Goal: Task Accomplishment & Management: Manage account settings

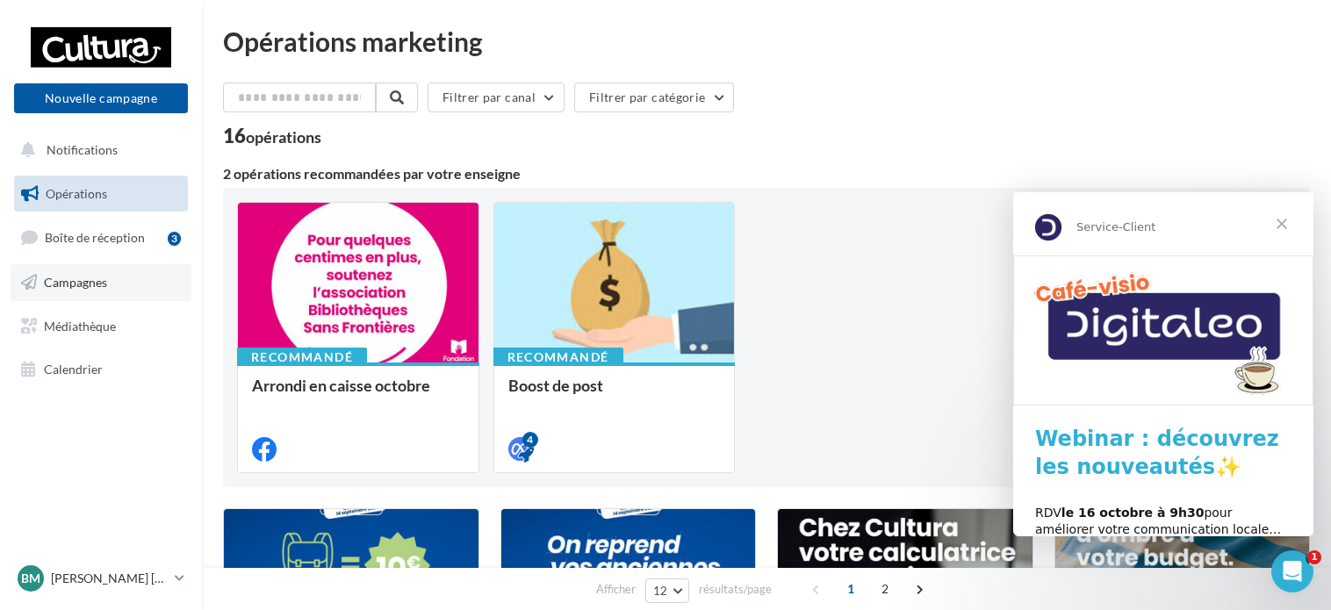
click at [88, 284] on span "Campagnes" at bounding box center [75, 282] width 63 height 15
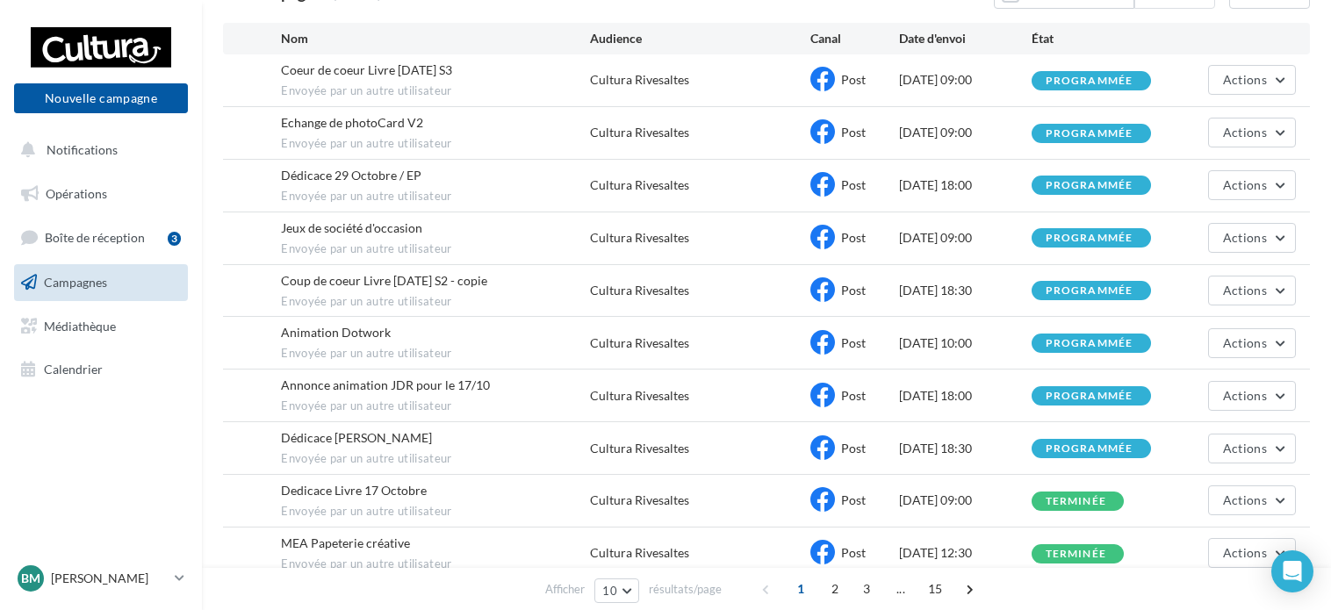
scroll to position [263, 0]
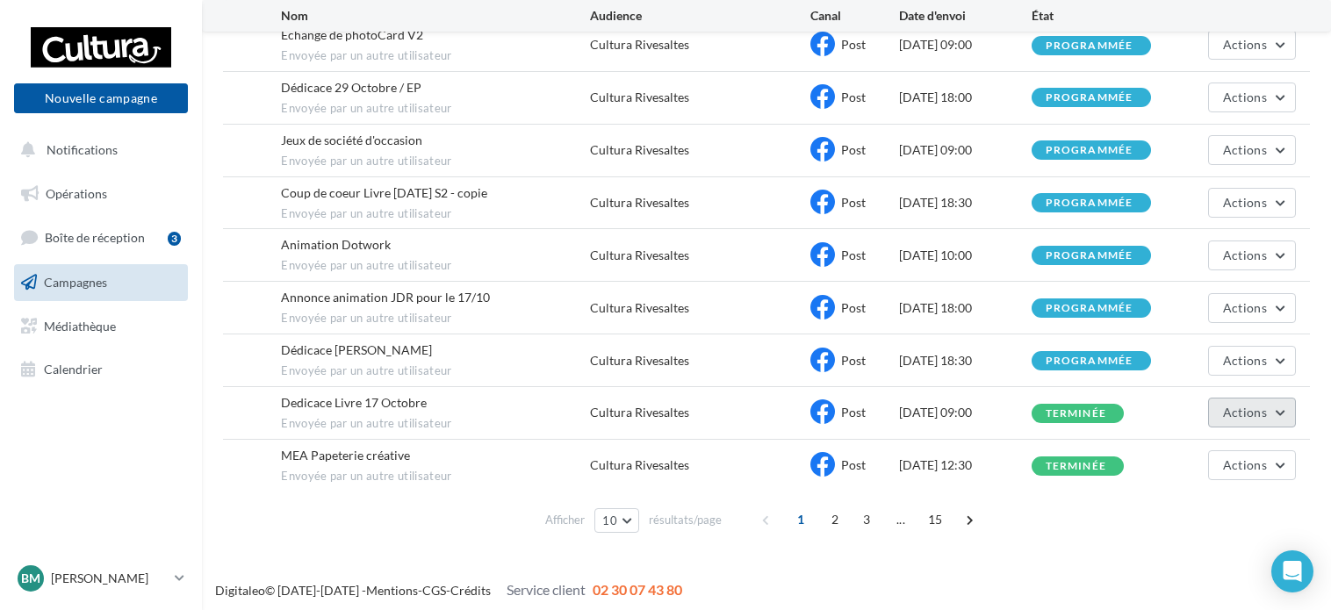
click at [1268, 410] on button "Actions" at bounding box center [1252, 413] width 88 height 30
click at [672, 406] on div "Cultura Rivesaltes" at bounding box center [639, 413] width 99 height 18
click at [284, 399] on span "Dedicace Livre 17 Octobre" at bounding box center [354, 402] width 146 height 15
click at [1229, 413] on span "Actions" at bounding box center [1245, 412] width 44 height 15
click at [1194, 458] on button "Voir les résultats" at bounding box center [1208, 454] width 176 height 46
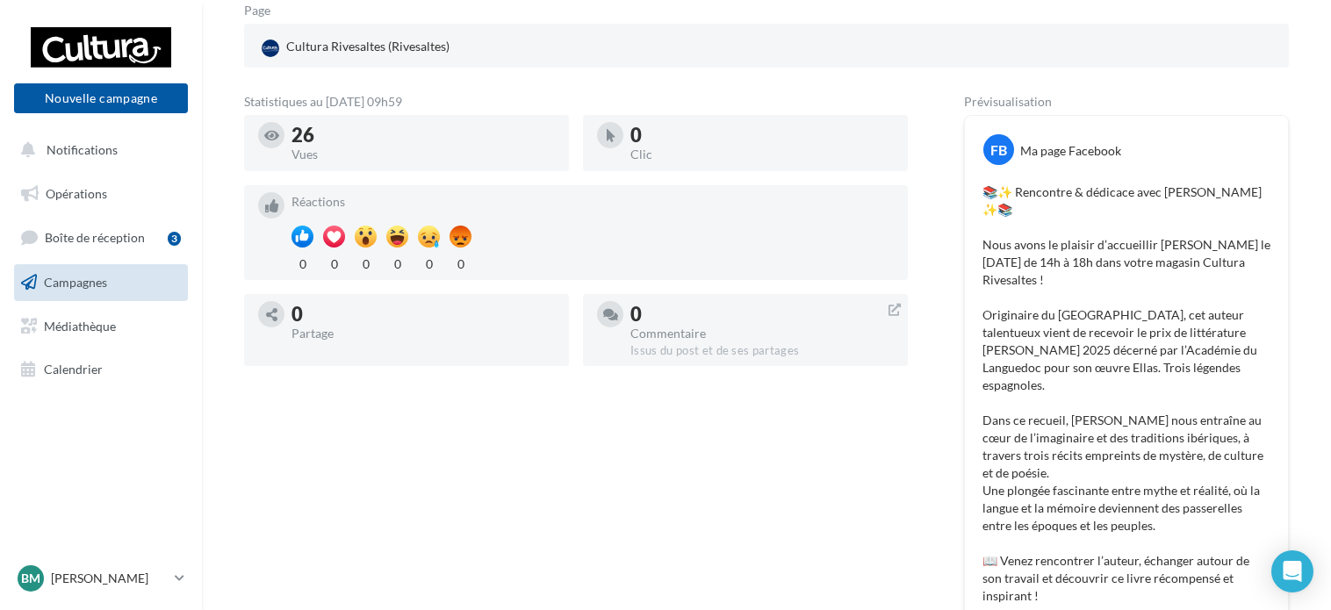
scroll to position [264, 0]
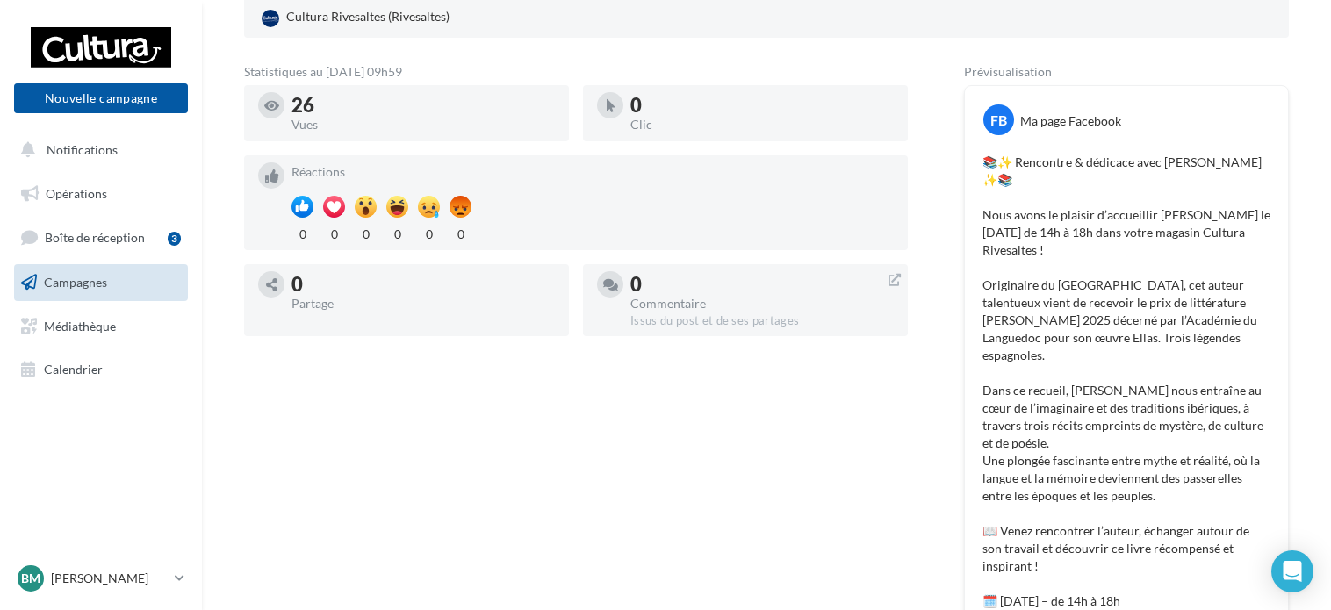
click at [1108, 340] on p "📚✨ Rencontre & dédicace avec Josep Maria de la Selva ✨📚 Nous avons le plaisir d…" at bounding box center [1126, 417] width 288 height 527
click at [1144, 336] on p "📚✨ Rencontre & dédicace avec Josep Maria de la Selva ✨📚 Nous avons le plaisir d…" at bounding box center [1126, 417] width 288 height 527
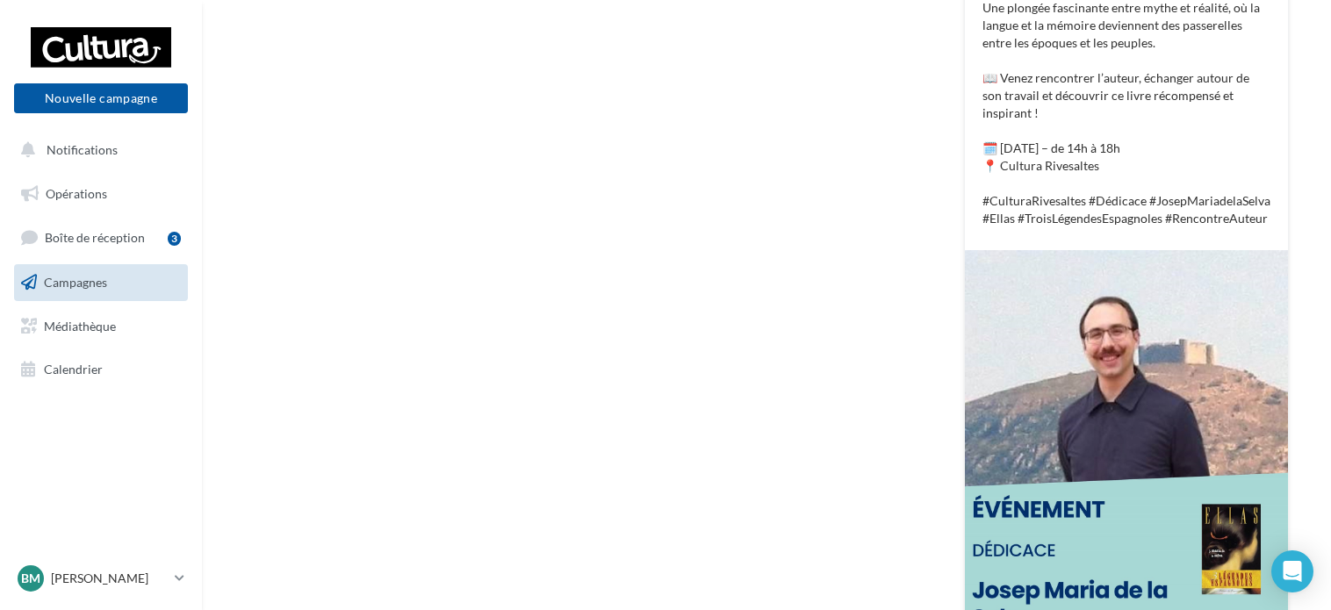
scroll to position [892, 0]
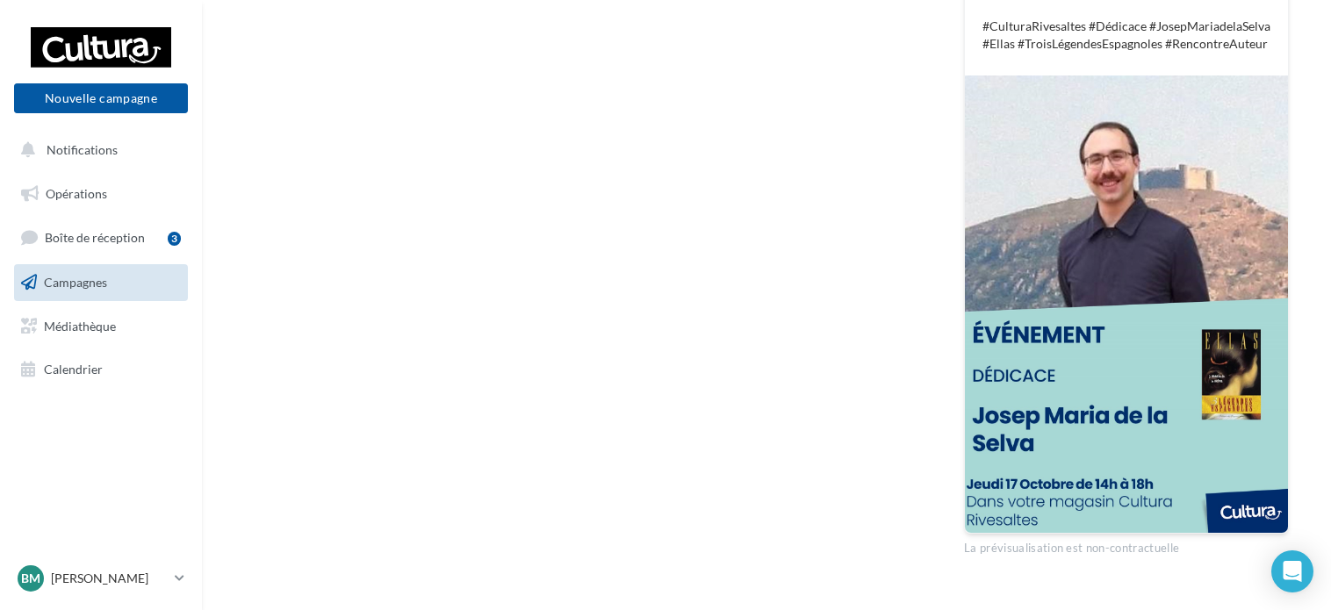
click at [1056, 534] on div "La prévisualisation est non-contractuelle" at bounding box center [1126, 545] width 325 height 23
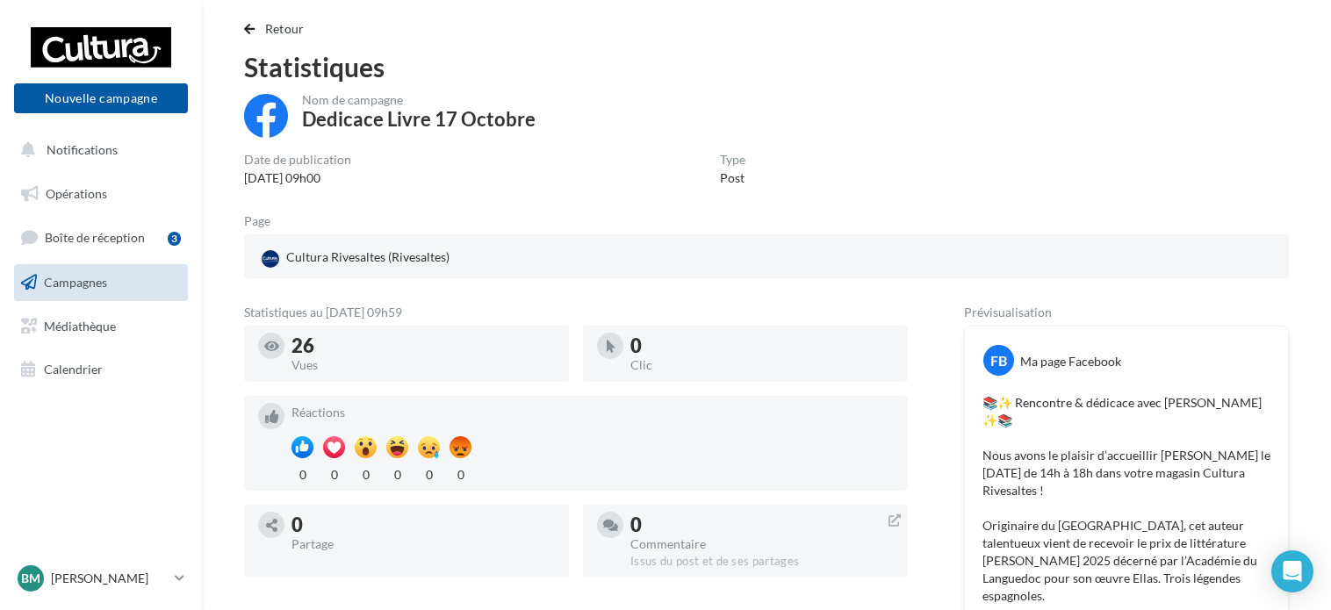
scroll to position [14, 0]
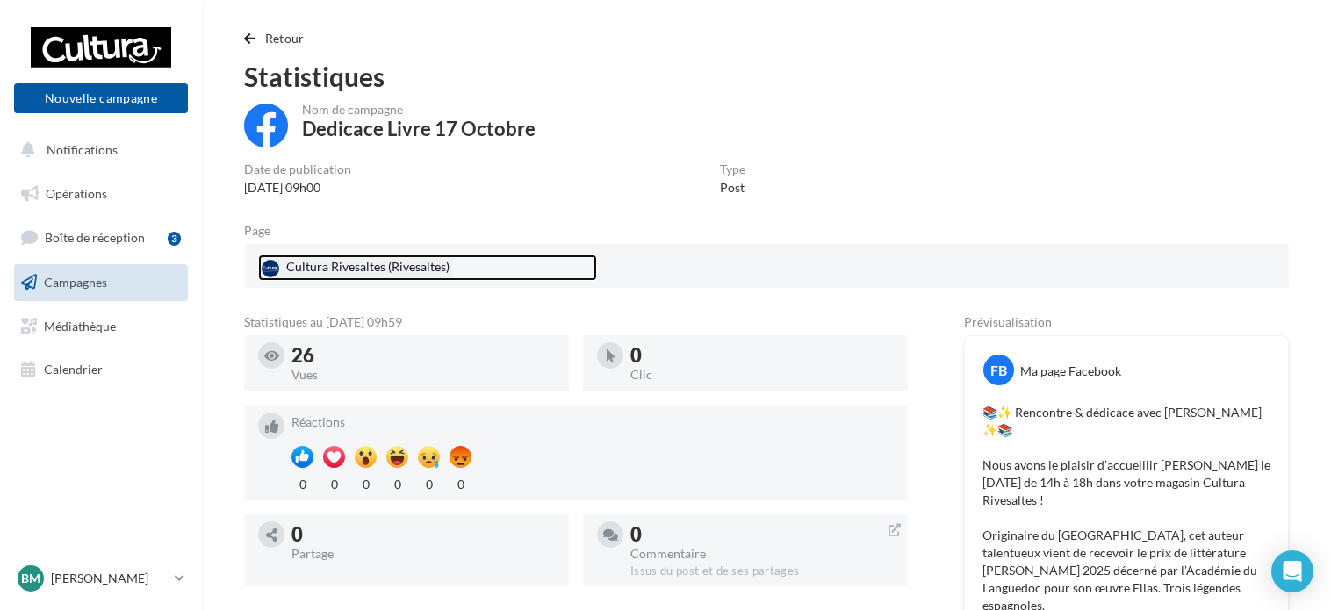
click at [380, 267] on div "Cultura Rivesaltes (Rivesaltes)" at bounding box center [355, 268] width 195 height 26
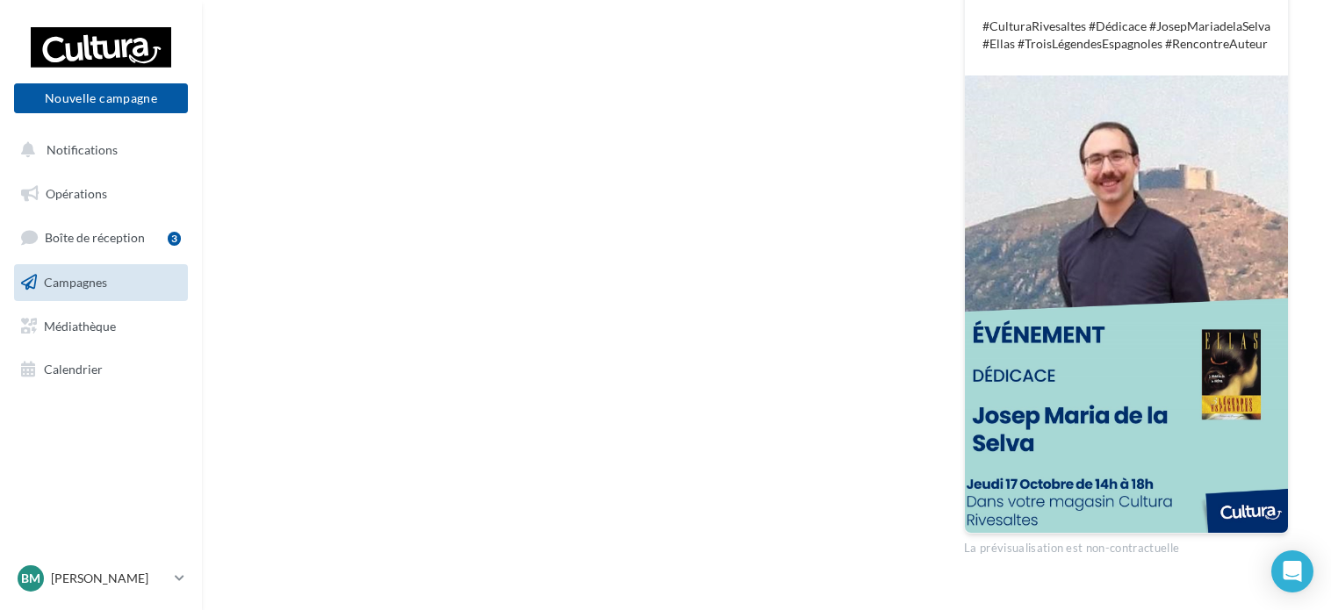
scroll to position [892, 0]
click at [1064, 534] on div "La prévisualisation est non-contractuelle" at bounding box center [1126, 545] width 325 height 23
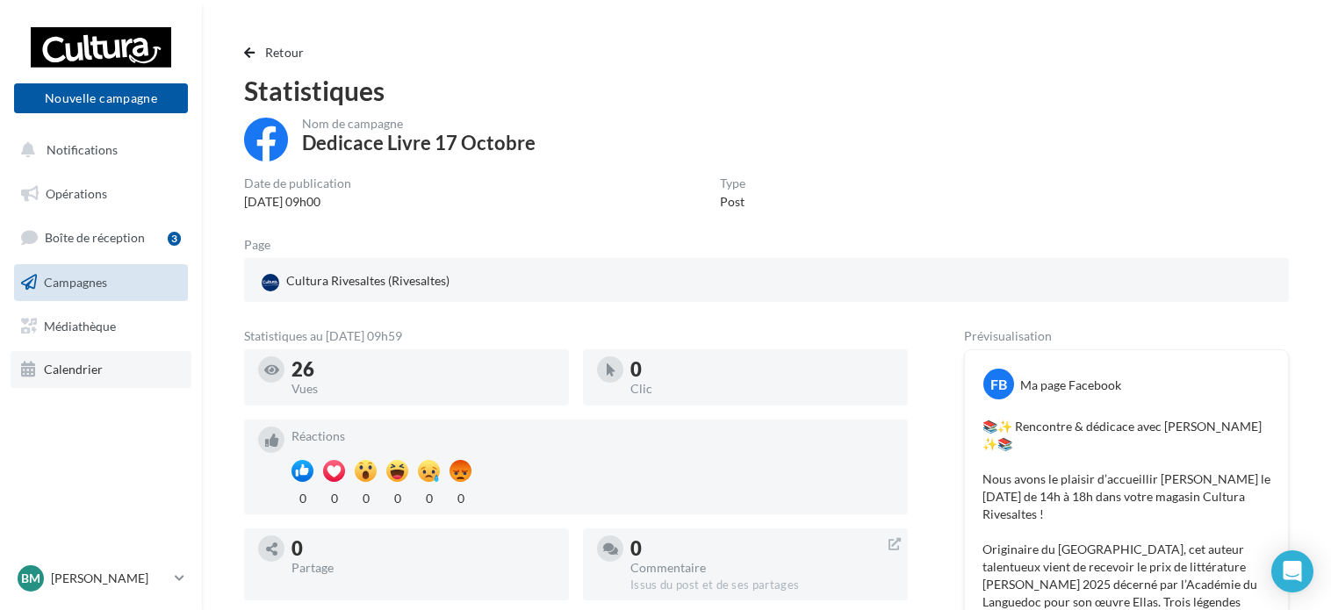
scroll to position [0, 0]
click at [111, 275] on link "Campagnes" at bounding box center [101, 282] width 181 height 37
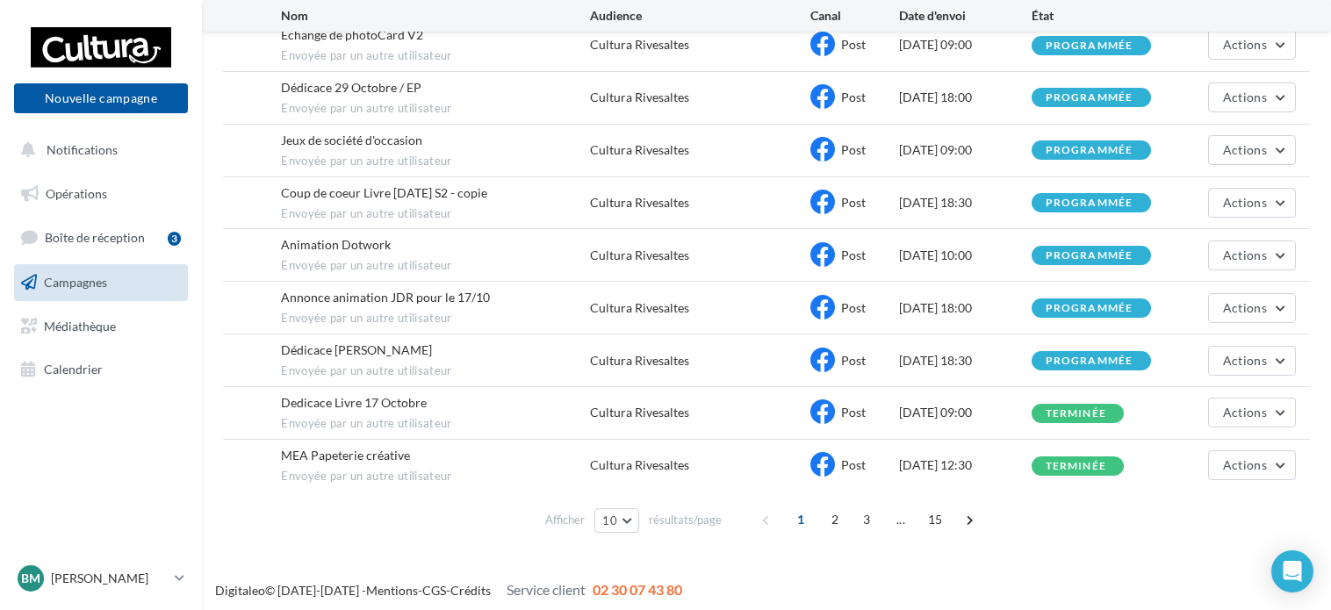
scroll to position [264, 0]
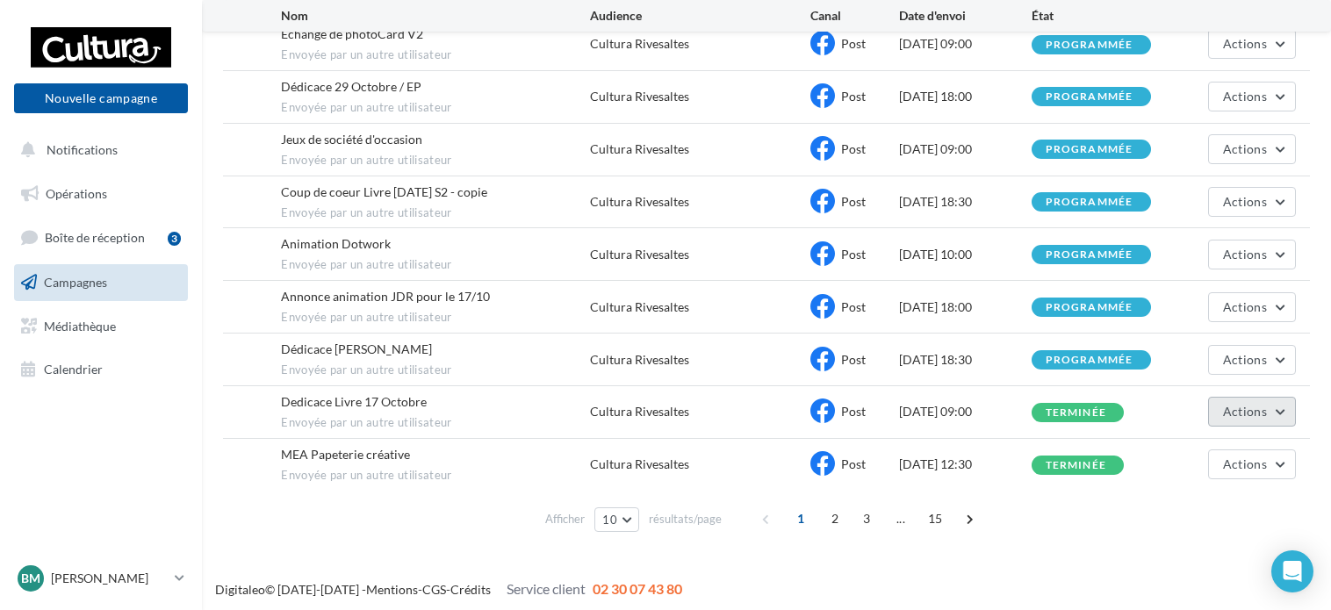
click at [1283, 406] on button "Actions" at bounding box center [1252, 412] width 88 height 30
drag, startPoint x: 1089, startPoint y: 570, endPoint x: 933, endPoint y: 531, distance: 161.0
click at [1088, 570] on div "Digitaleo © 2015-2025 - Mentions - CGS - Crédits Service client 02 30 07 43 80" at bounding box center [665, 590] width 1331 height 49
click at [335, 400] on span "Dedicace Livre 17 Octobre" at bounding box center [354, 401] width 146 height 15
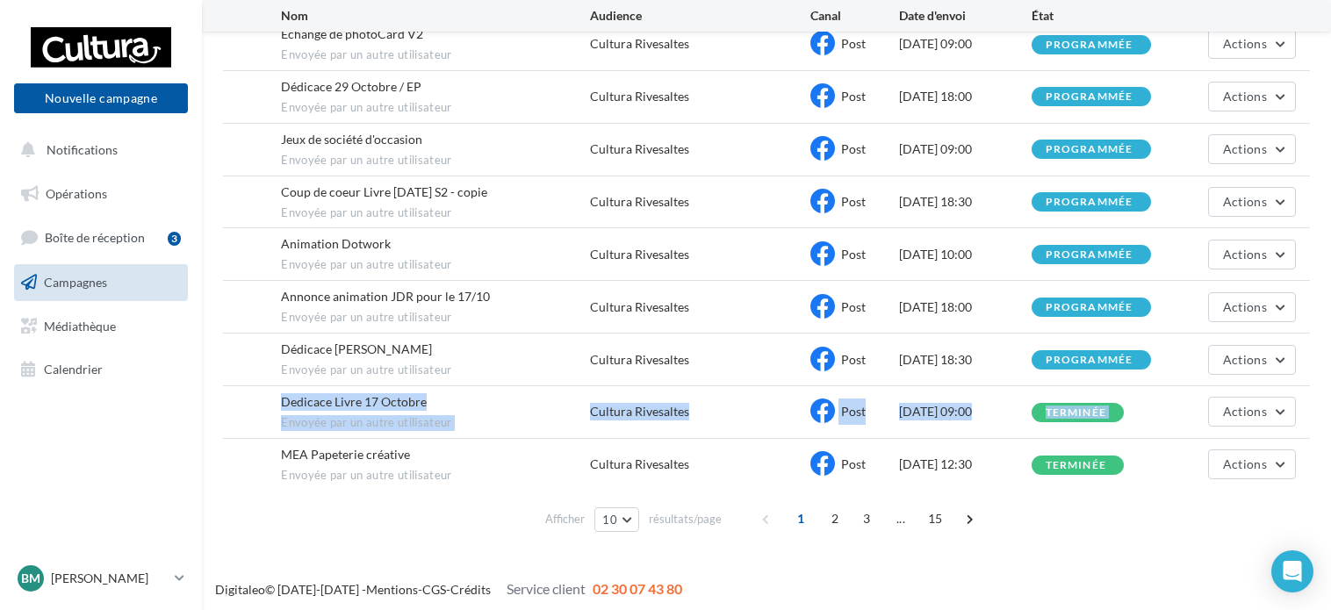
drag, startPoint x: 278, startPoint y: 395, endPoint x: 1334, endPoint y: 412, distance: 1055.4
click at [1330, 346] on html "Nouvelle campagne Nouvelle campagne Notifications Opérations Boîte de réception…" at bounding box center [665, 41] width 1331 height 610
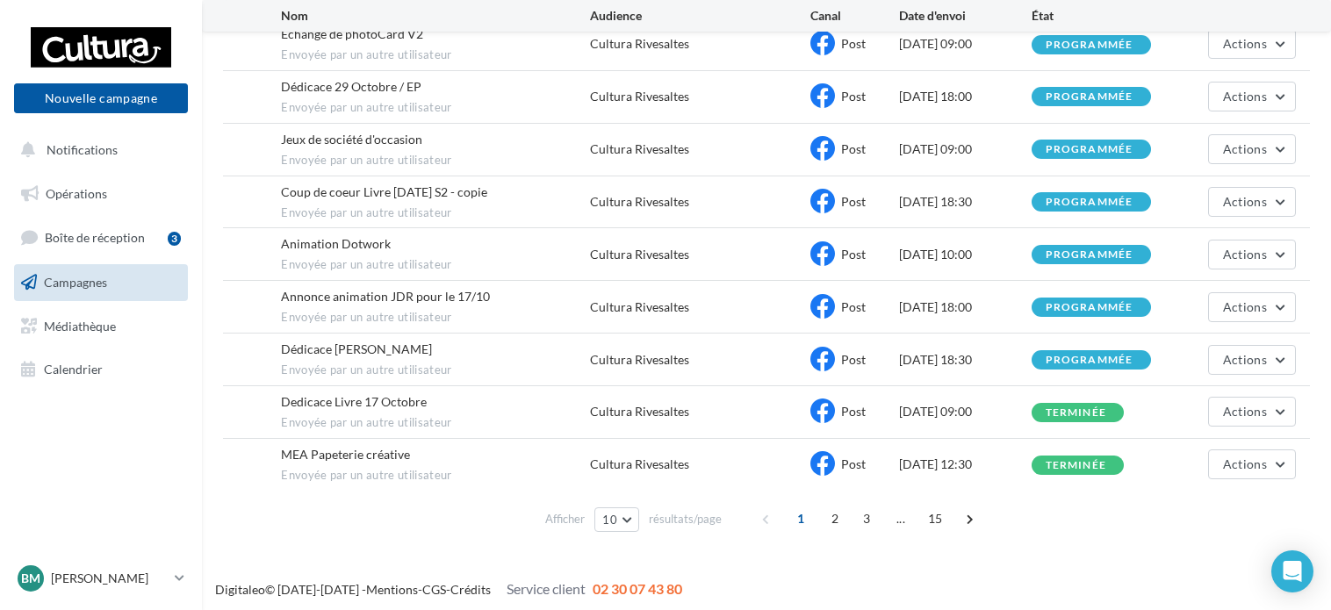
click at [1099, 572] on div "Digitaleo © 2015-2025 - Mentions - CGS - Crédits Service client 02 30 07 43 80" at bounding box center [665, 590] width 1331 height 49
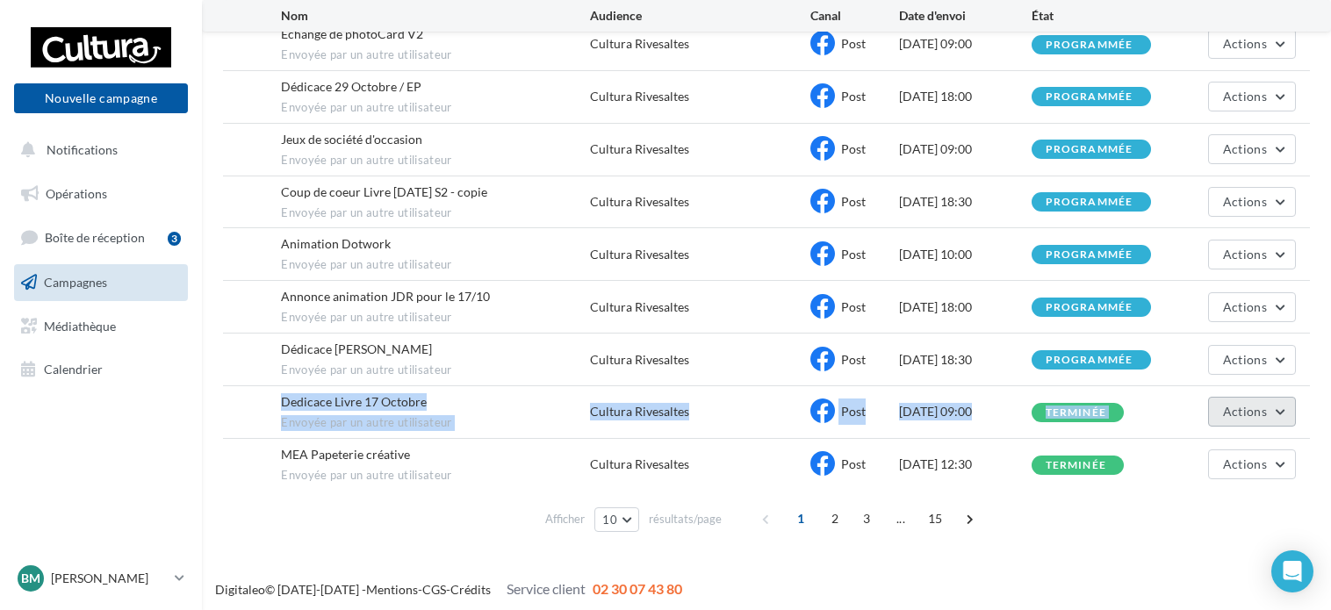
drag, startPoint x: 277, startPoint y: 393, endPoint x: 1288, endPoint y: 414, distance: 1010.7
click at [1288, 414] on div "Dedicace Livre 17 Octobre Envoyée par un autre utilisateur Cultura Rivesaltes P…" at bounding box center [766, 412] width 1087 height 52
click at [1310, 404] on div "**********" at bounding box center [766, 152] width 1129 height 776
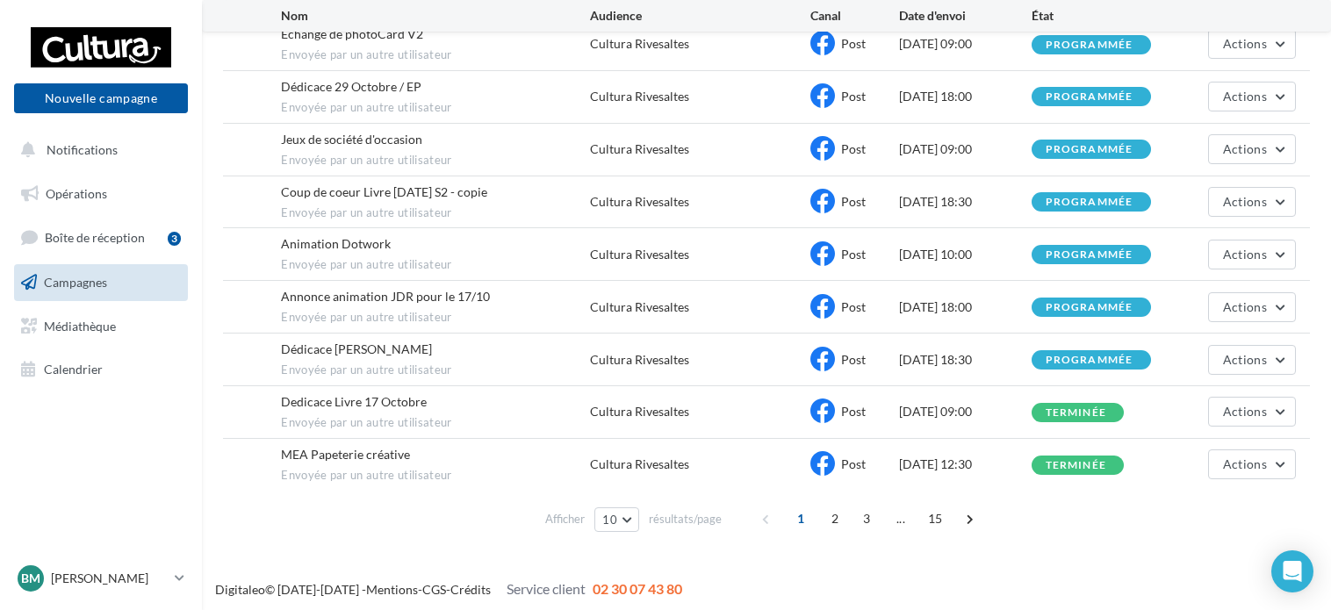
click at [945, 588] on div "Digitaleo © [DATE]-[DATE] - Mentions - CGS - Crédits Service client 02 30 07 43…" at bounding box center [766, 589] width 1129 height 20
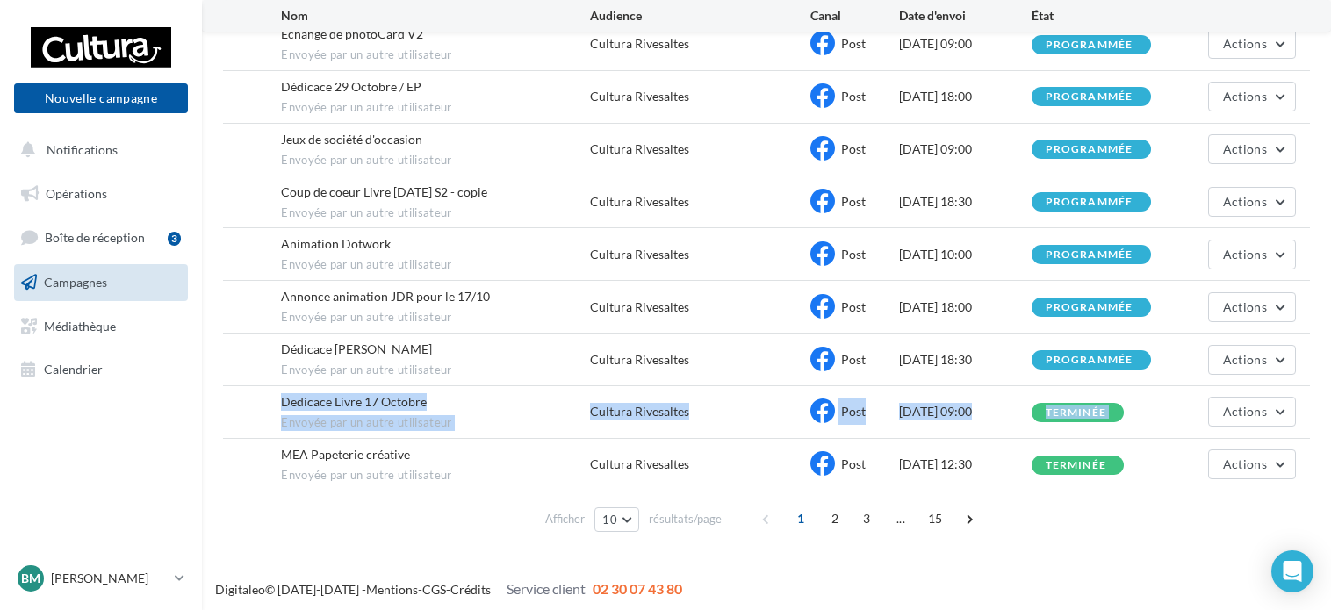
drag, startPoint x: 280, startPoint y: 395, endPoint x: 1298, endPoint y: 409, distance: 1018.5
click at [1309, 413] on div "Dedicace Livre 17 Octobre Envoyée par un autre utilisateur Cultura Rivesaltes P…" at bounding box center [766, 412] width 1087 height 52
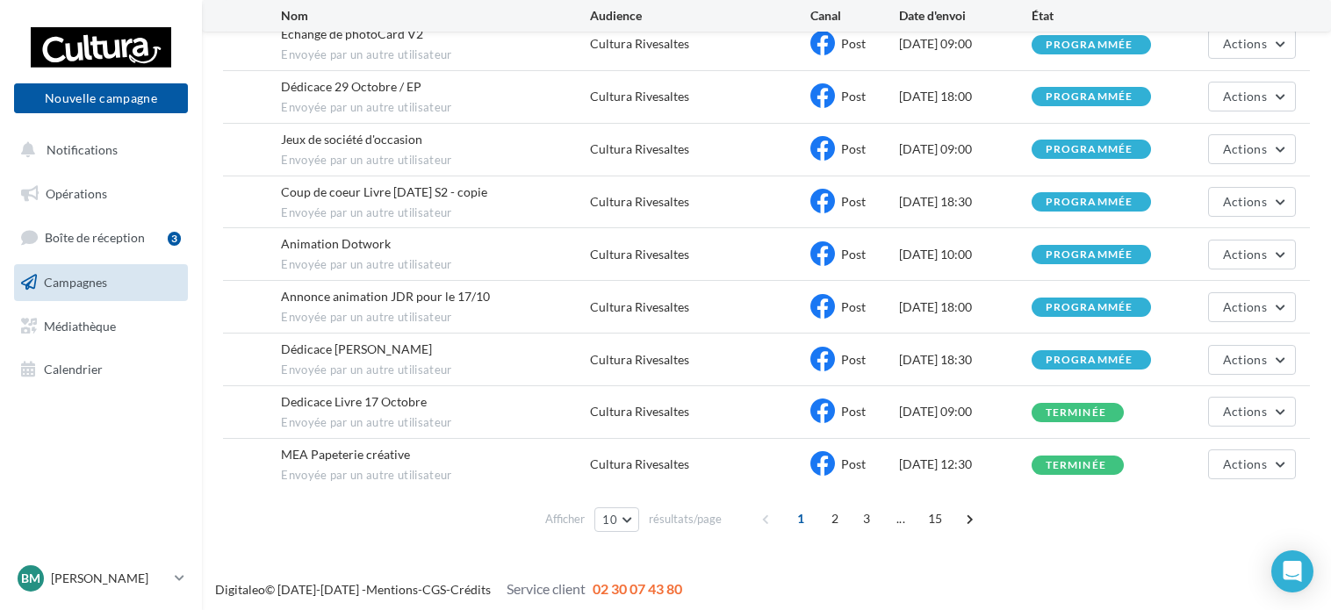
click at [796, 566] on div "Digitaleo © [DATE]-[DATE] - Mentions - CGS - Crédits Service client 02 30 07 43…" at bounding box center [665, 590] width 1331 height 49
click at [1025, 566] on div "Digitaleo © [DATE]-[DATE] - Mentions - CGS - Crédits Service client 02 30 07 43…" at bounding box center [665, 590] width 1331 height 49
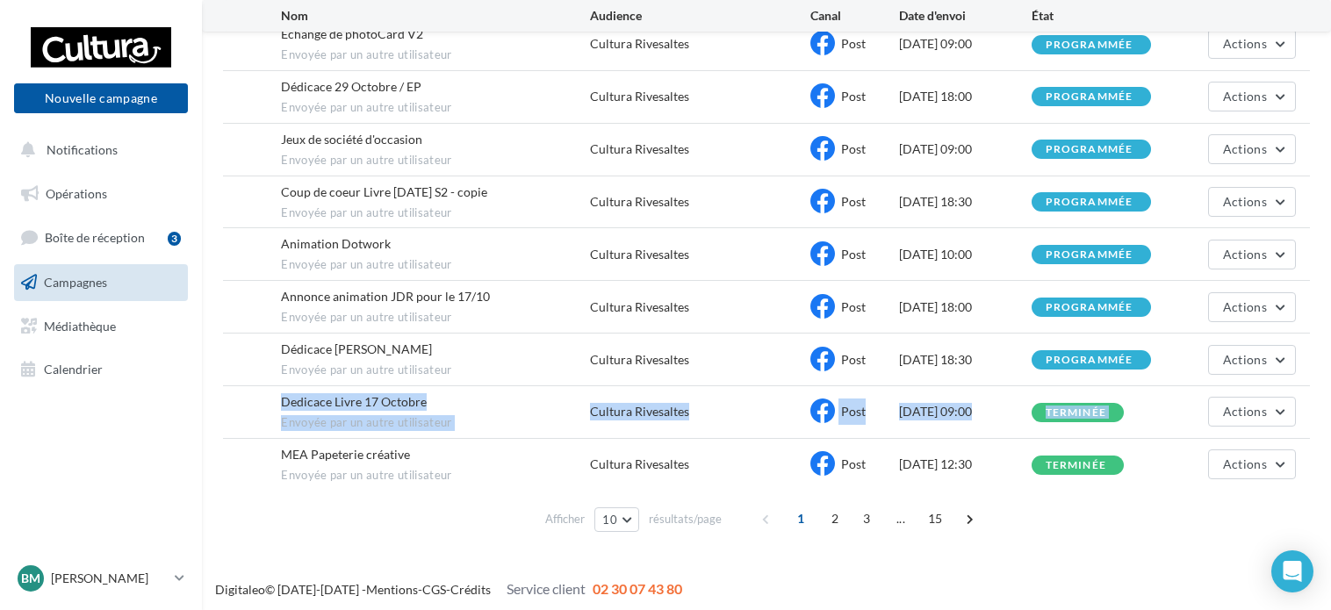
drag, startPoint x: 281, startPoint y: 400, endPoint x: 1197, endPoint y: 471, distance: 919.3
click at [1255, 407] on div "Dedicace Livre 17 Octobre Envoyée par un autre utilisateur Cultura Rivesaltes P…" at bounding box center [766, 412] width 1087 height 52
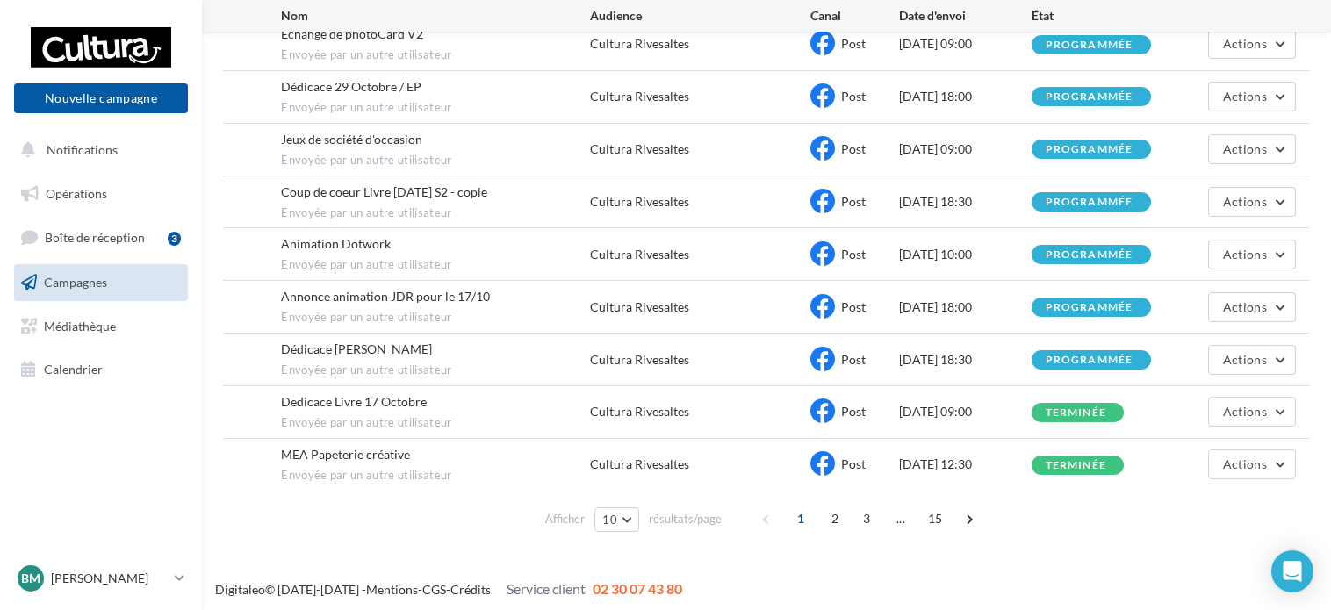
click at [1056, 593] on div "Digitaleo © [DATE]-[DATE] - Mentions - CGS - Crédits Service client 02 30 07 43…" at bounding box center [766, 589] width 1129 height 20
click at [1282, 410] on button "Actions" at bounding box center [1252, 412] width 88 height 30
click at [1243, 449] on button "Voir les résultats" at bounding box center [1208, 453] width 176 height 46
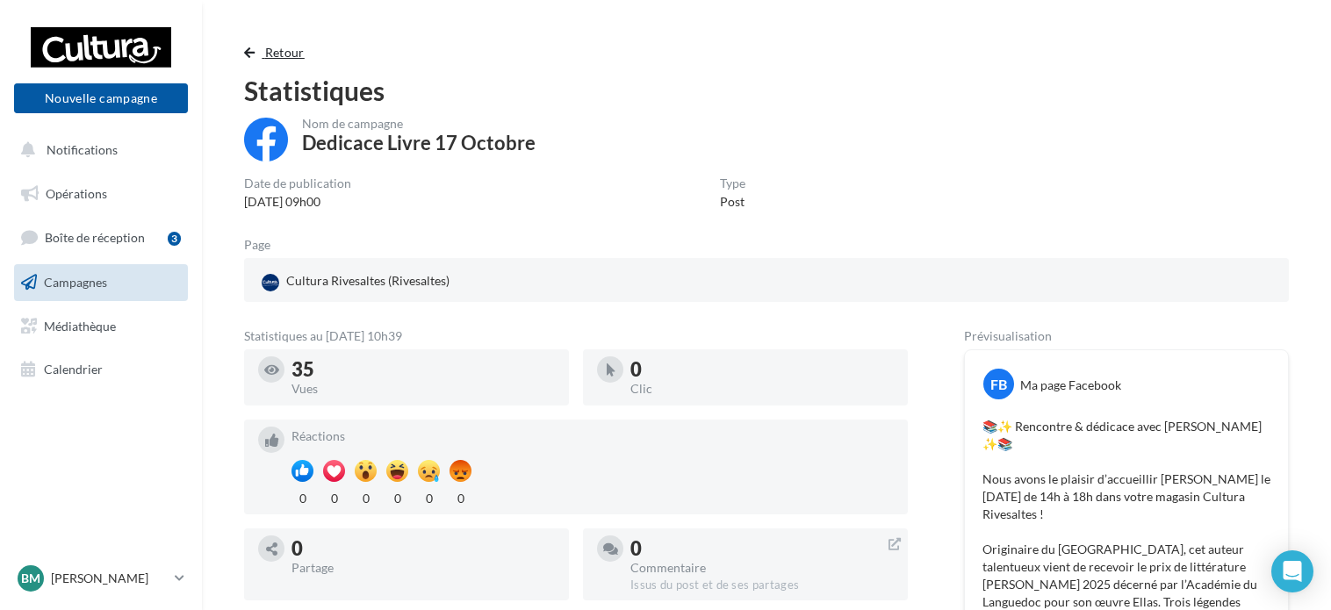
click at [253, 54] on span "button" at bounding box center [249, 53] width 11 height 12
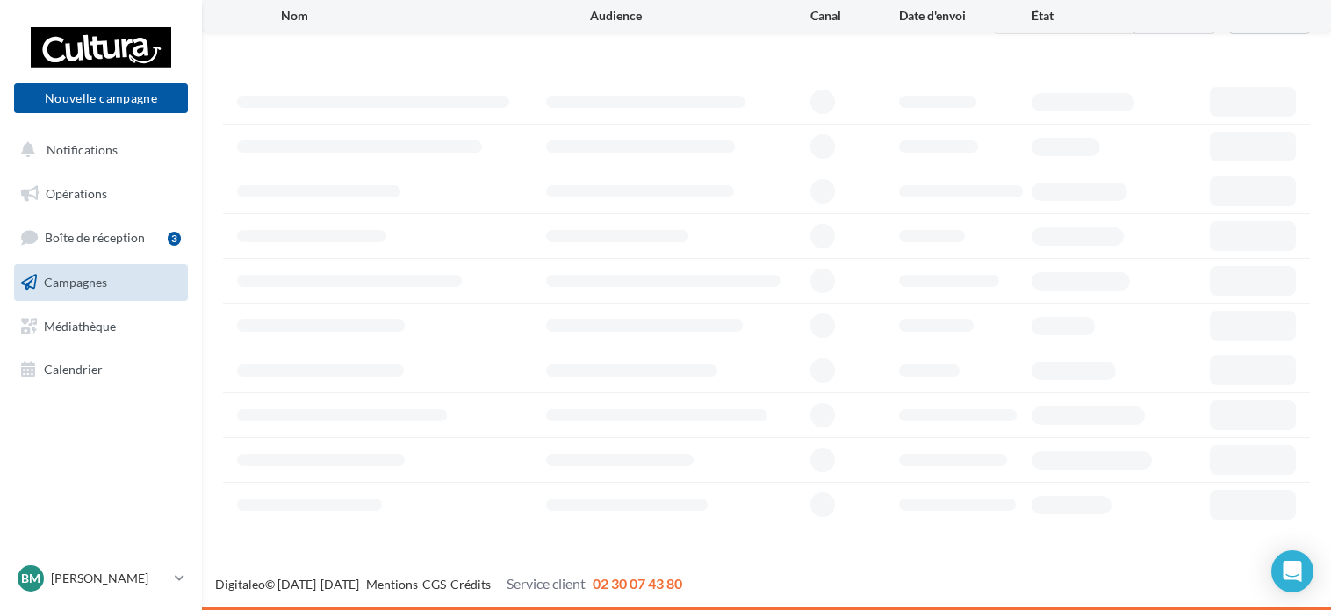
scroll to position [147, 0]
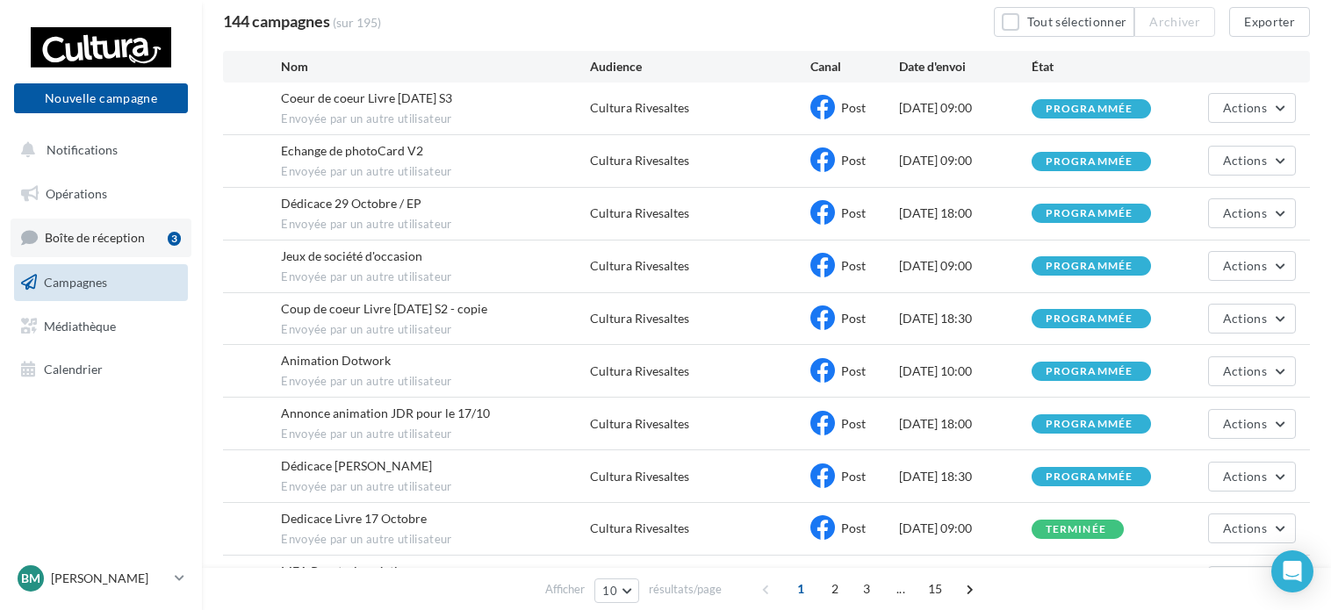
click at [152, 226] on link "Boîte de réception 3" at bounding box center [101, 238] width 181 height 38
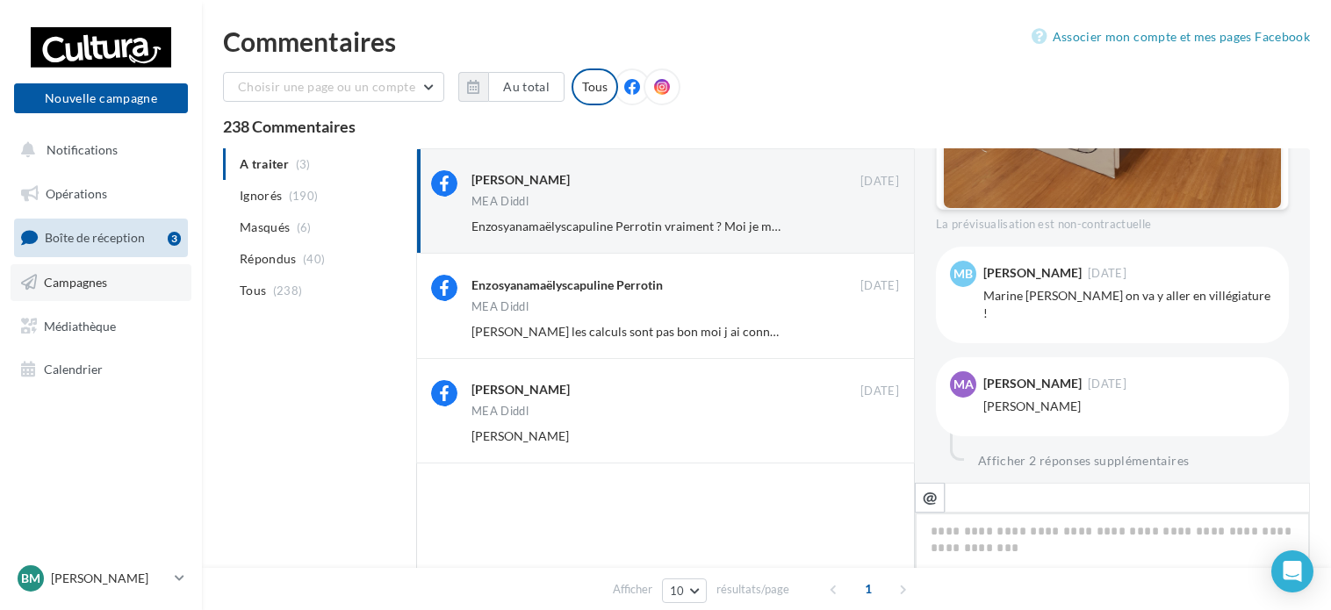
scroll to position [988, 0]
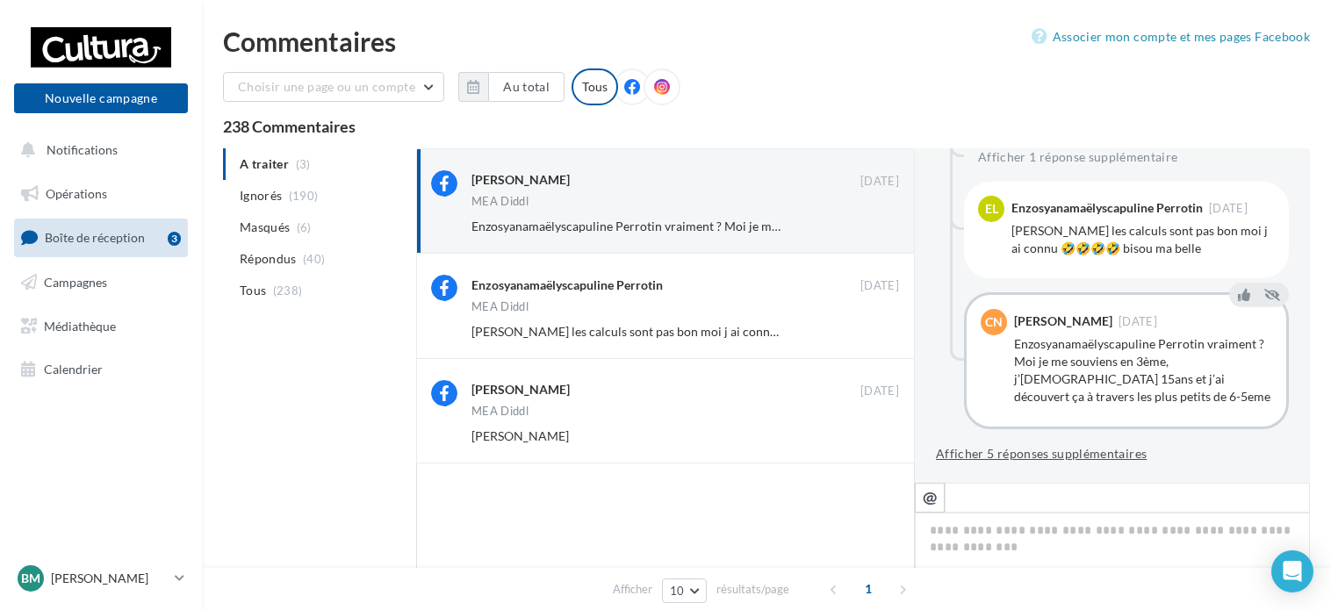
click at [1046, 454] on button "Afficher 5 réponses supplémentaires" at bounding box center [1041, 453] width 211 height 21
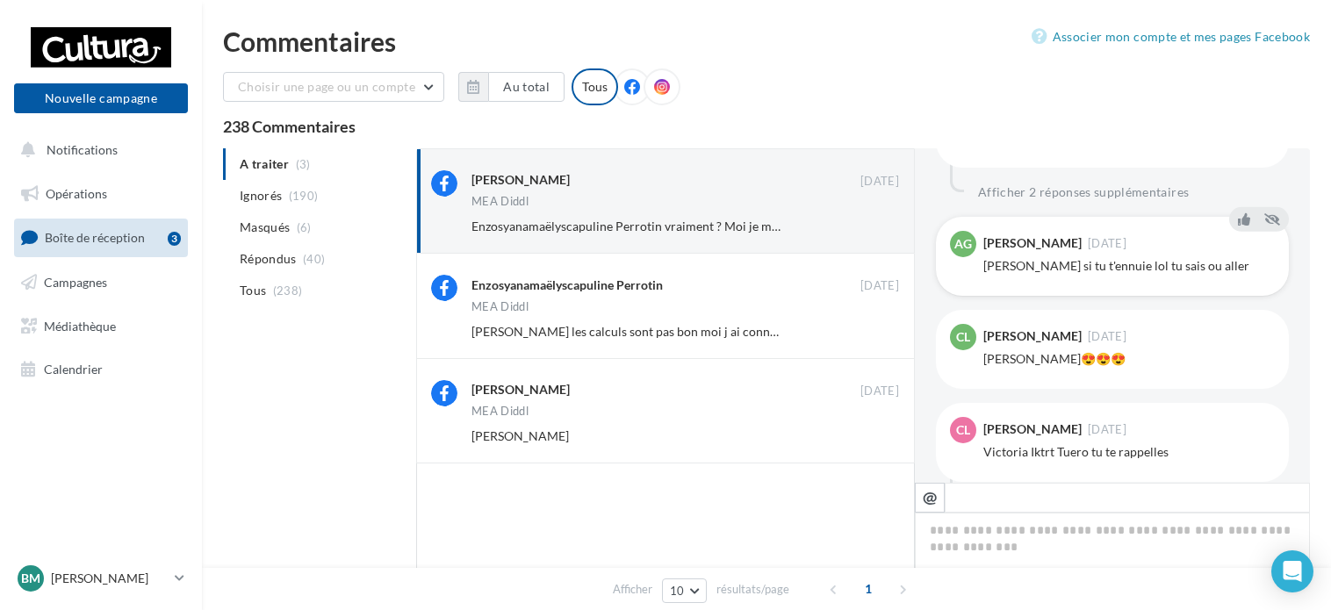
scroll to position [2146, 0]
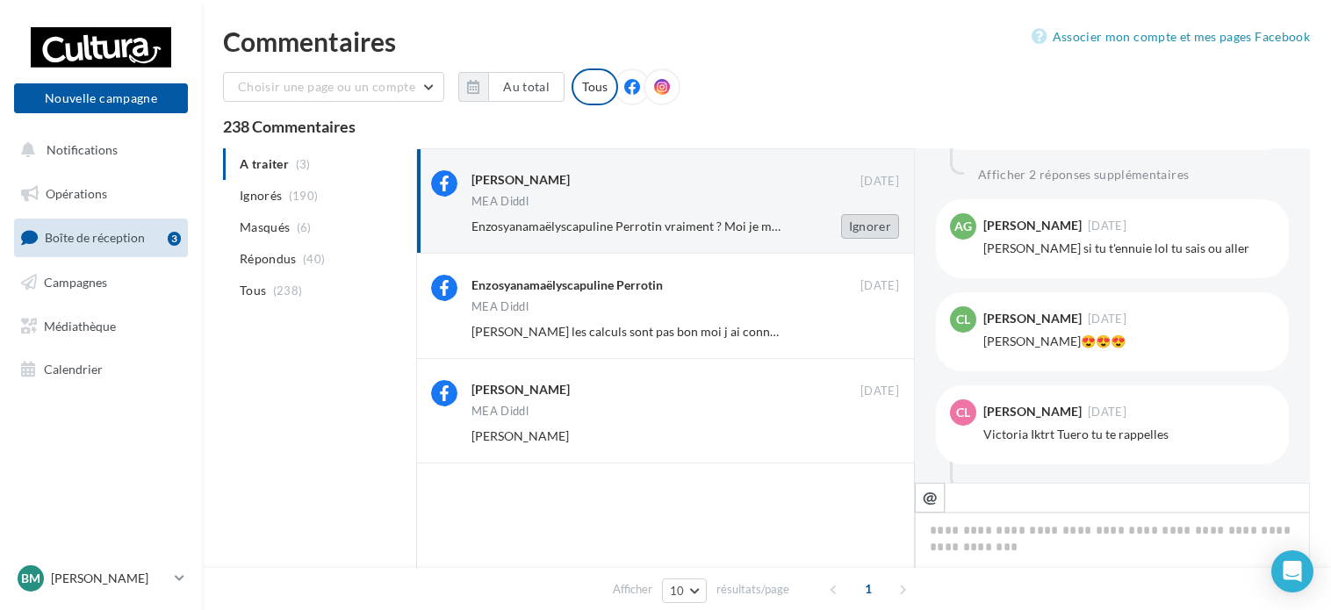
click at [881, 233] on button "Ignorer" at bounding box center [870, 226] width 58 height 25
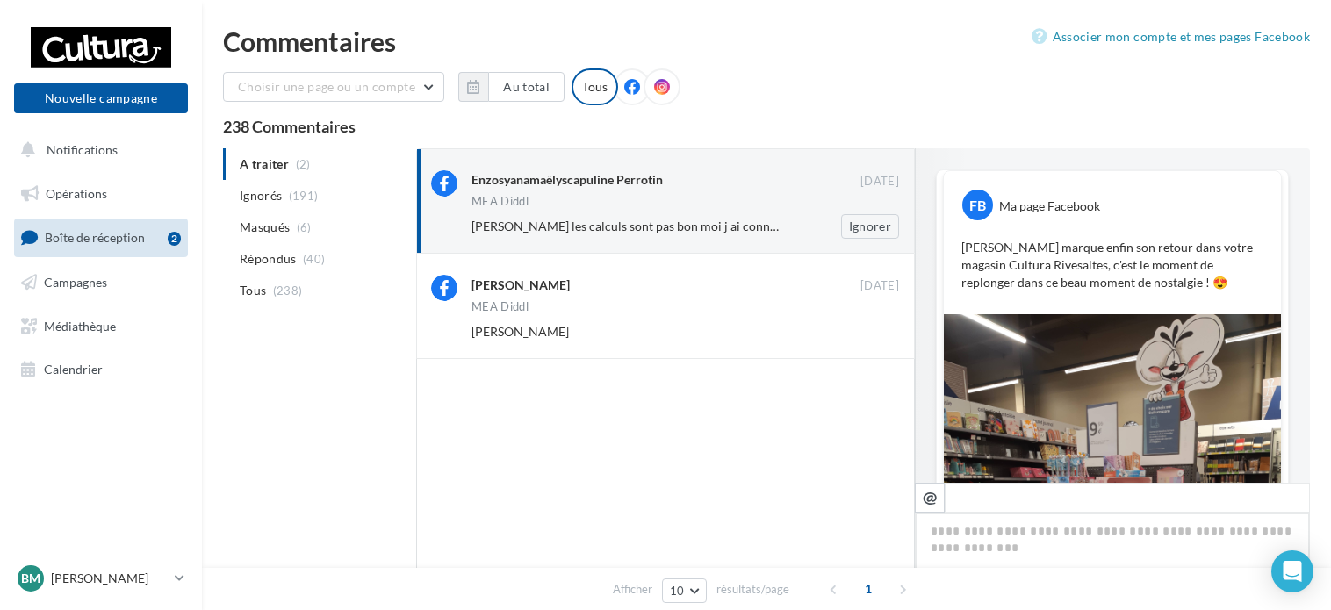
scroll to position [953, 0]
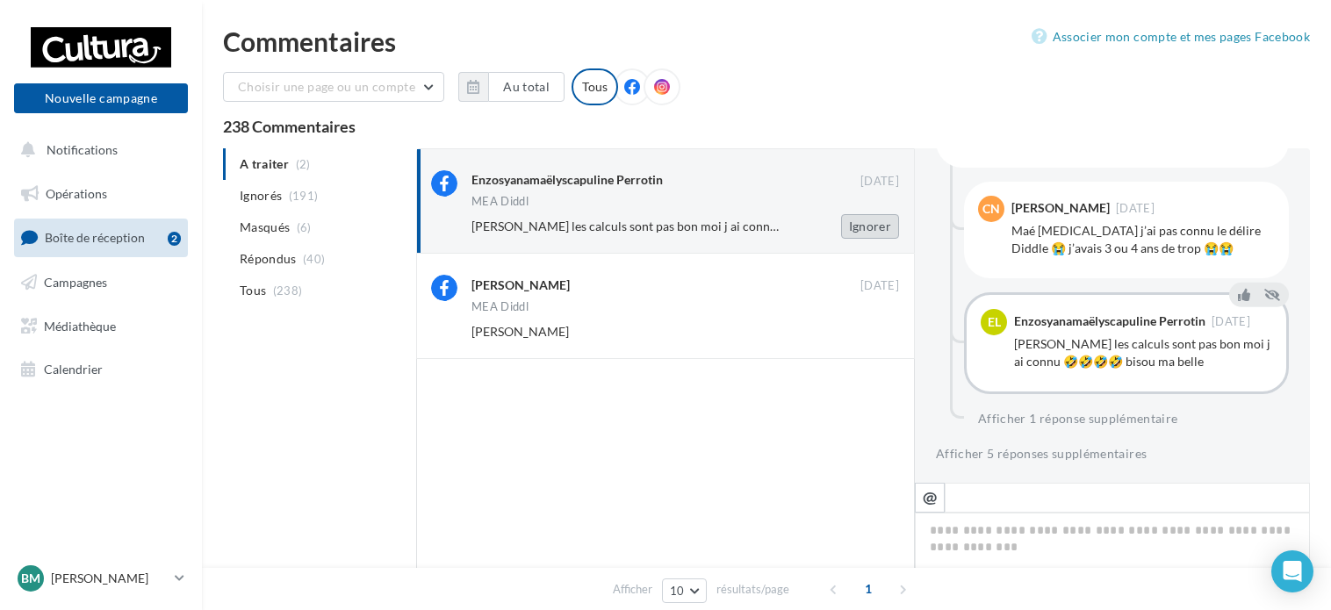
click at [885, 226] on button "Ignorer" at bounding box center [870, 226] width 58 height 25
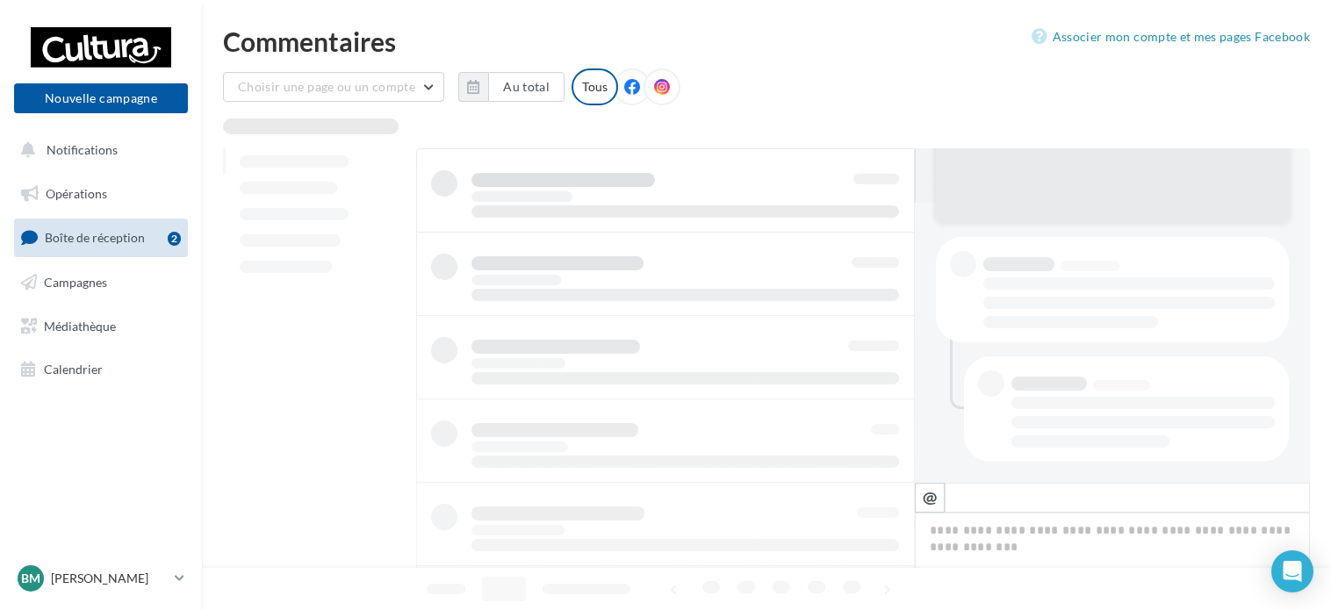
scroll to position [279, 0]
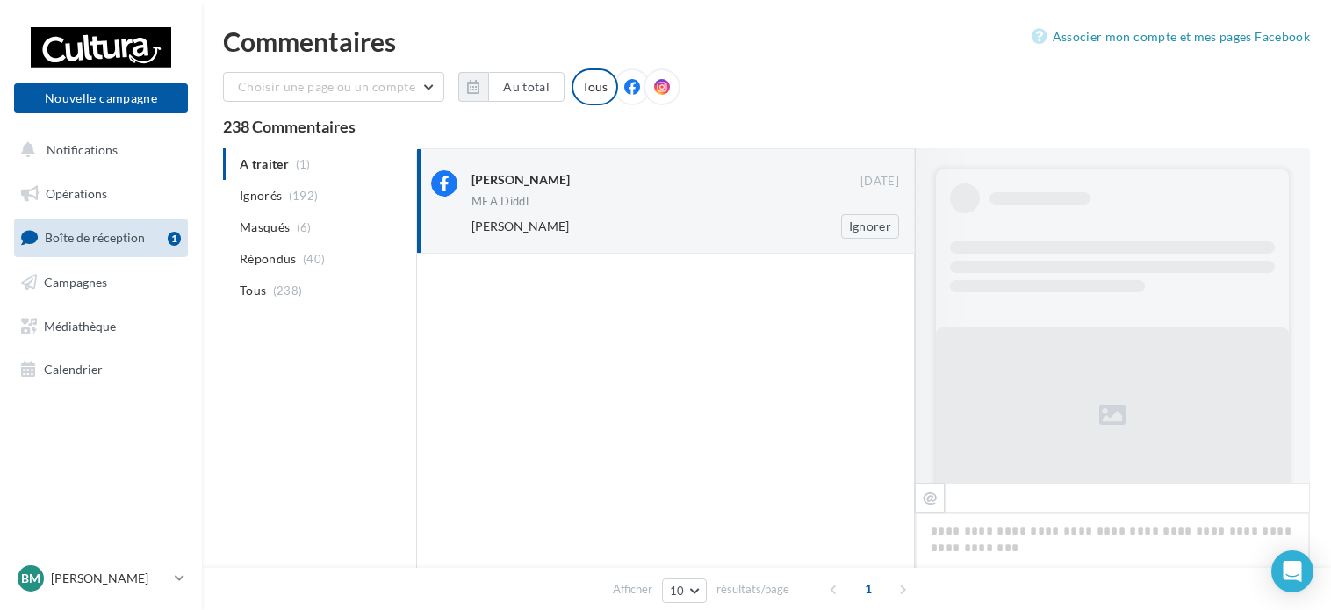
click at [691, 226] on div "Noémie Riera" at bounding box center [627, 227] width 313 height 18
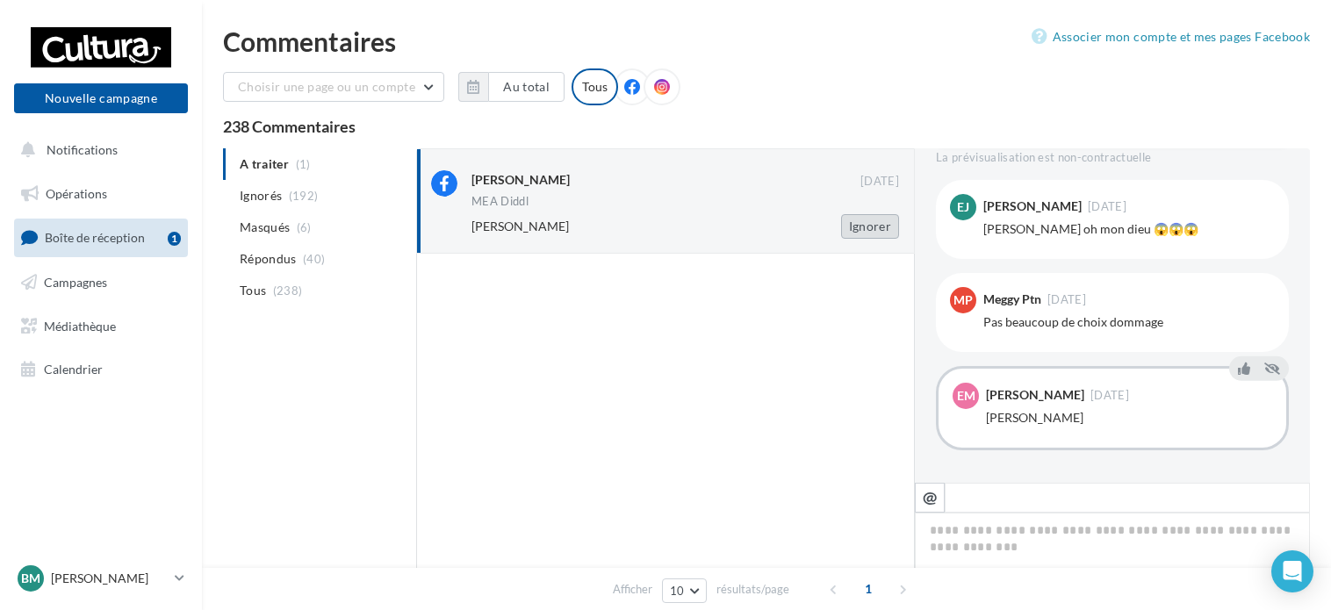
click at [868, 230] on button "Ignorer" at bounding box center [870, 226] width 58 height 25
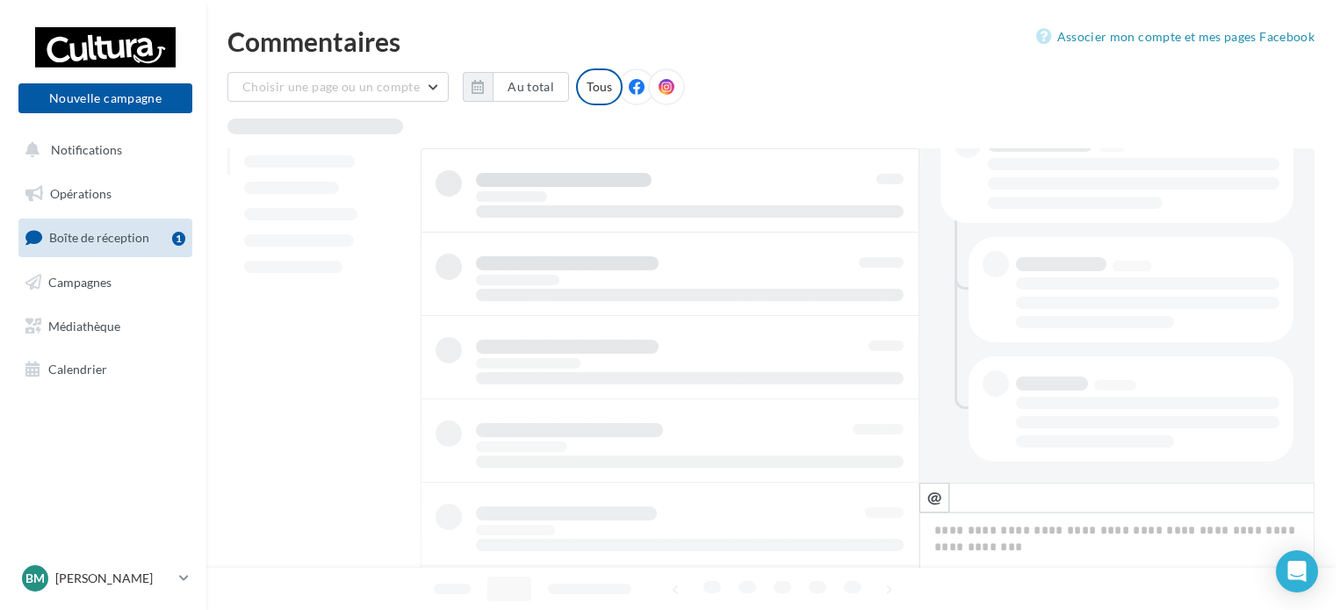
scroll to position [399, 0]
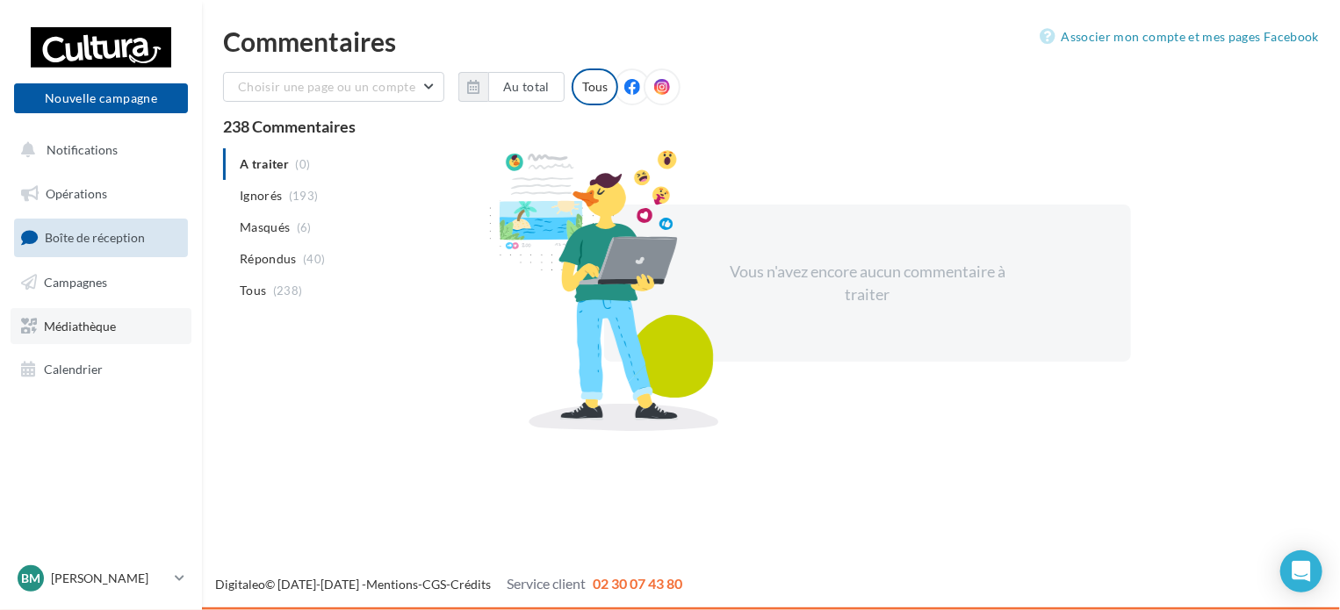
click at [123, 329] on link "Médiathèque" at bounding box center [101, 326] width 181 height 37
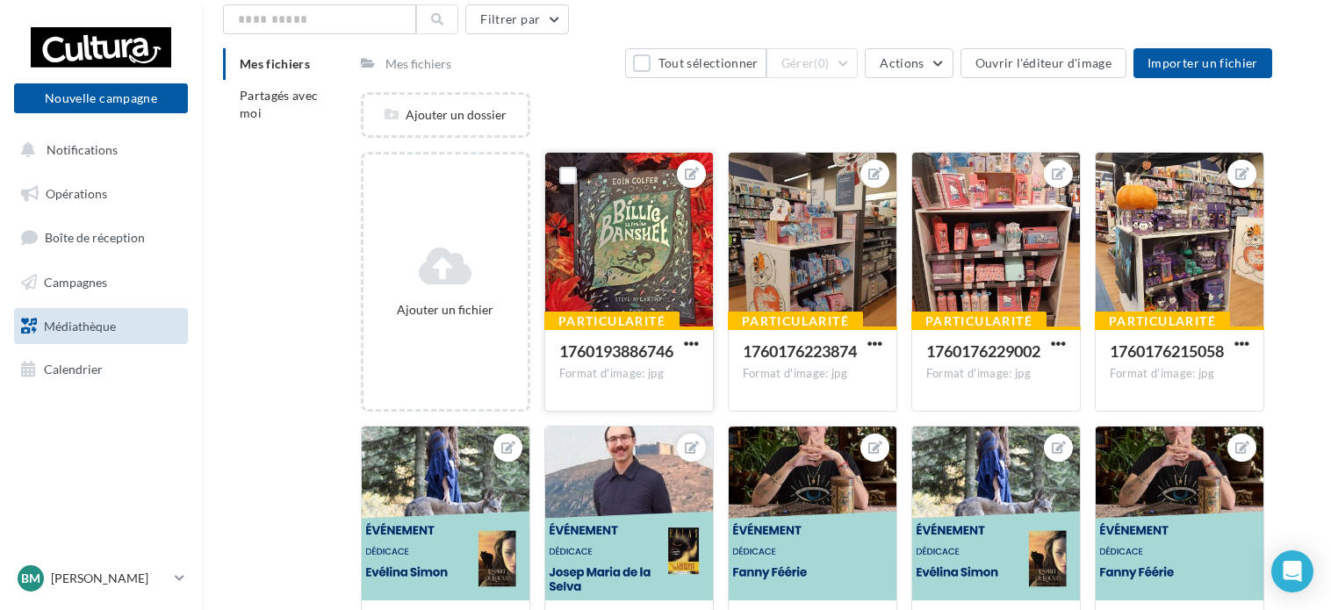
scroll to position [53, 0]
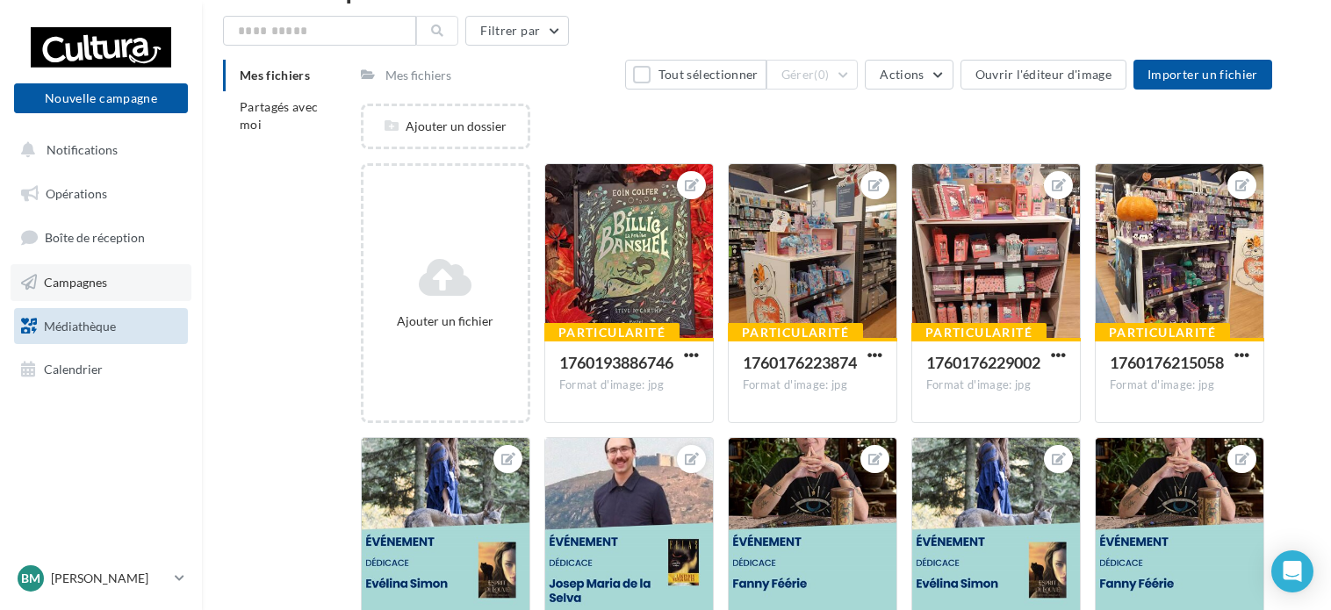
click at [100, 291] on link "Campagnes" at bounding box center [101, 282] width 181 height 37
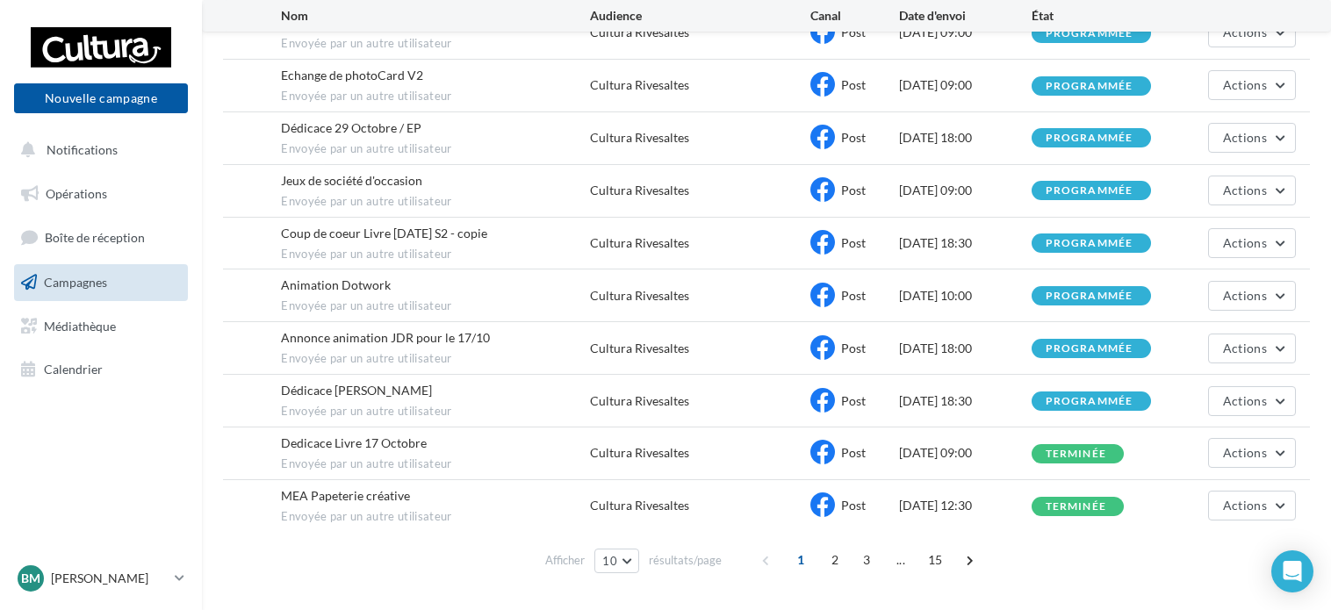
scroll to position [264, 0]
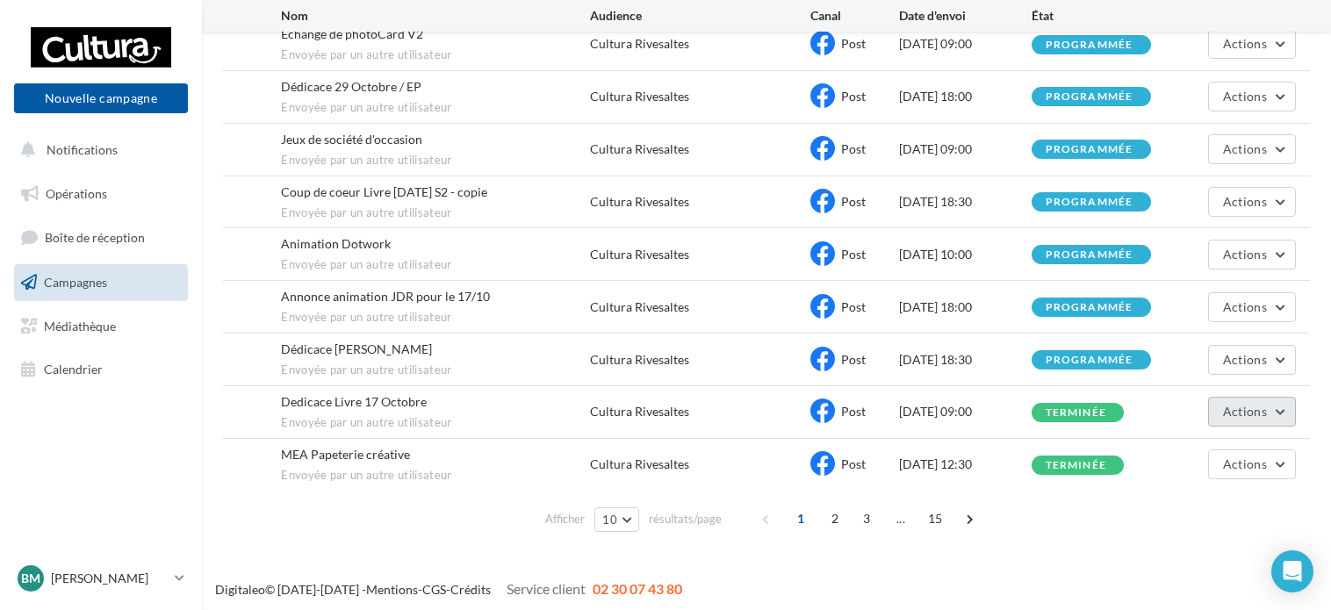
click at [1288, 406] on button "Actions" at bounding box center [1252, 412] width 88 height 30
click at [1003, 558] on div "**********" at bounding box center [766, 152] width 1129 height 832
click at [1110, 549] on div "**********" at bounding box center [766, 152] width 1129 height 832
click at [1065, 558] on div "**********" at bounding box center [766, 152] width 1129 height 832
click at [1183, 566] on div "Digitaleo © [DATE]-[DATE] - Mentions - CGS - Crédits Service client 02 30 07 43…" at bounding box center [665, 590] width 1331 height 49
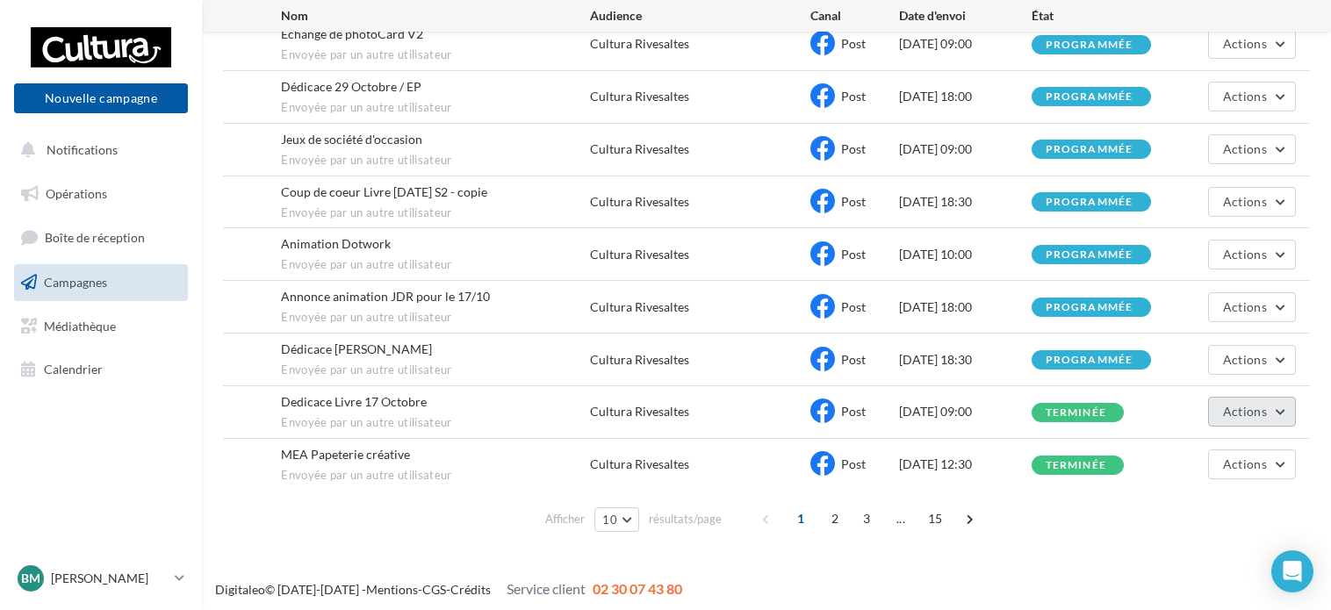
click at [1285, 413] on button "Actions" at bounding box center [1252, 412] width 88 height 30
click at [1147, 566] on div "Digitaleo © [DATE]-[DATE] - Mentions - CGS - Crédits Service client 02 30 07 43…" at bounding box center [665, 590] width 1331 height 49
